Goal: Transaction & Acquisition: Subscribe to service/newsletter

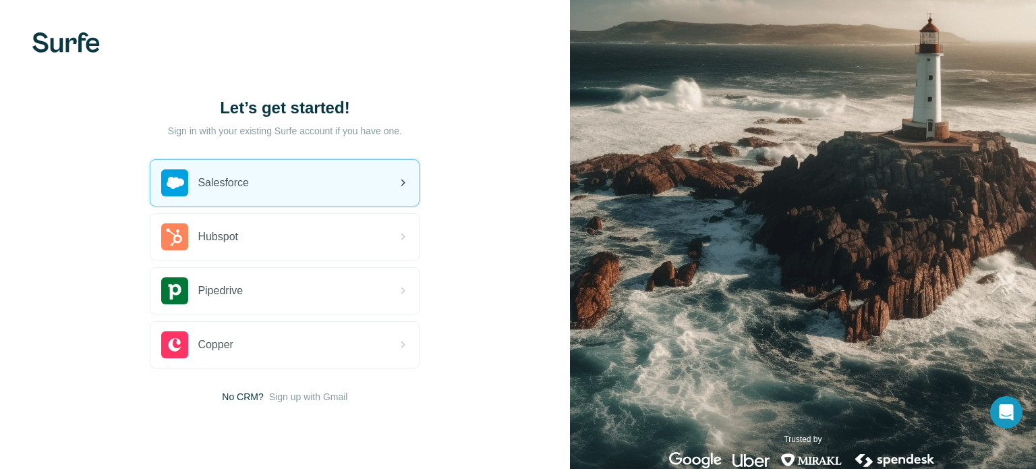
click at [362, 184] on div "Salesforce" at bounding box center [284, 183] width 269 height 46
click at [408, 180] on icon at bounding box center [403, 183] width 16 height 16
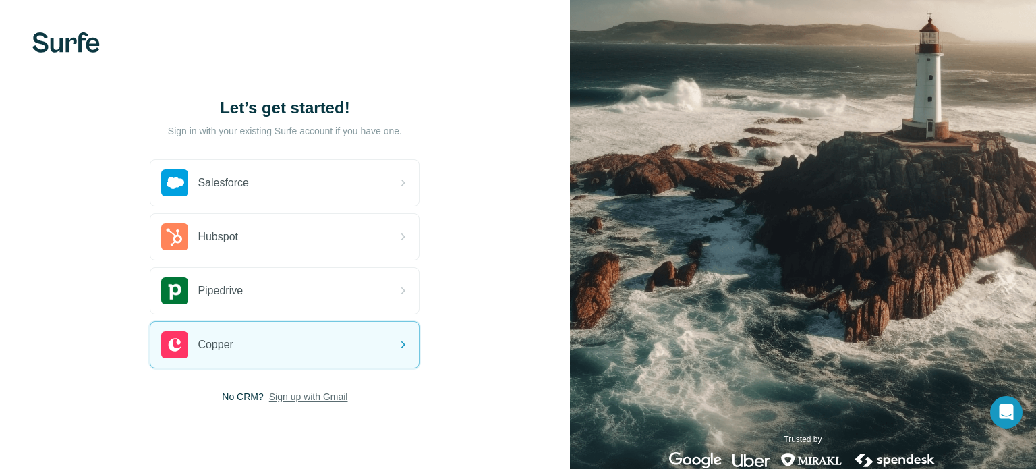
click at [327, 398] on span "Sign up with Gmail" at bounding box center [308, 396] width 79 height 13
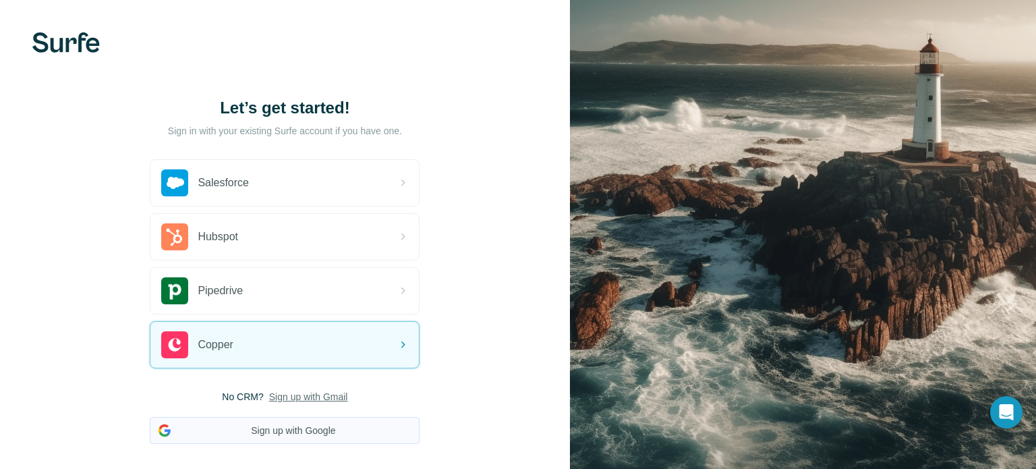
click at [298, 434] on button "Sign up with Google" at bounding box center [285, 430] width 270 height 27
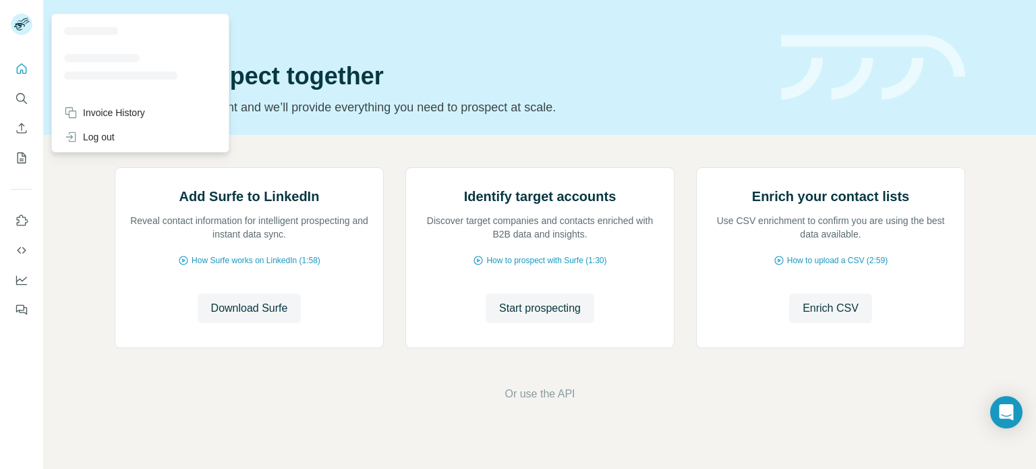
click at [25, 26] on rect at bounding box center [22, 24] width 22 height 22
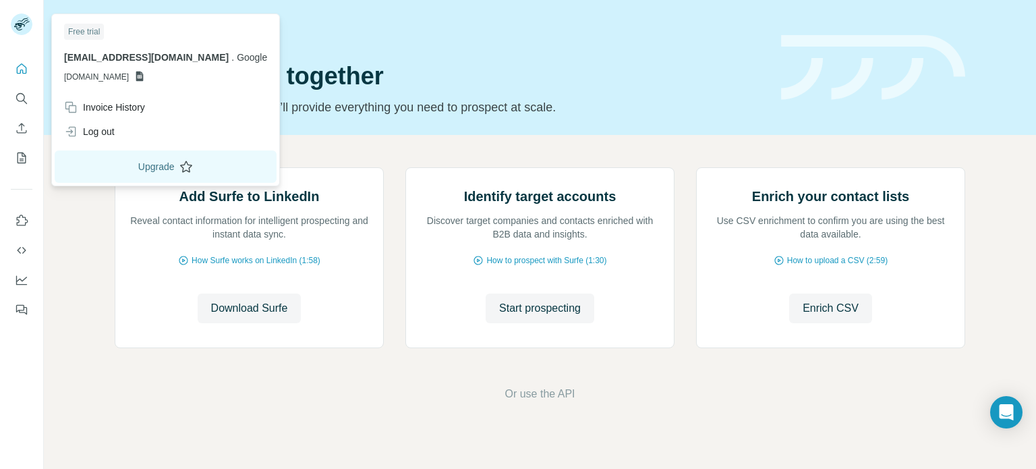
click at [117, 165] on button "Upgrade" at bounding box center [166, 166] width 222 height 32
click at [141, 169] on button "Upgrade" at bounding box center [166, 166] width 222 height 32
